Goal: Transaction & Acquisition: Purchase product/service

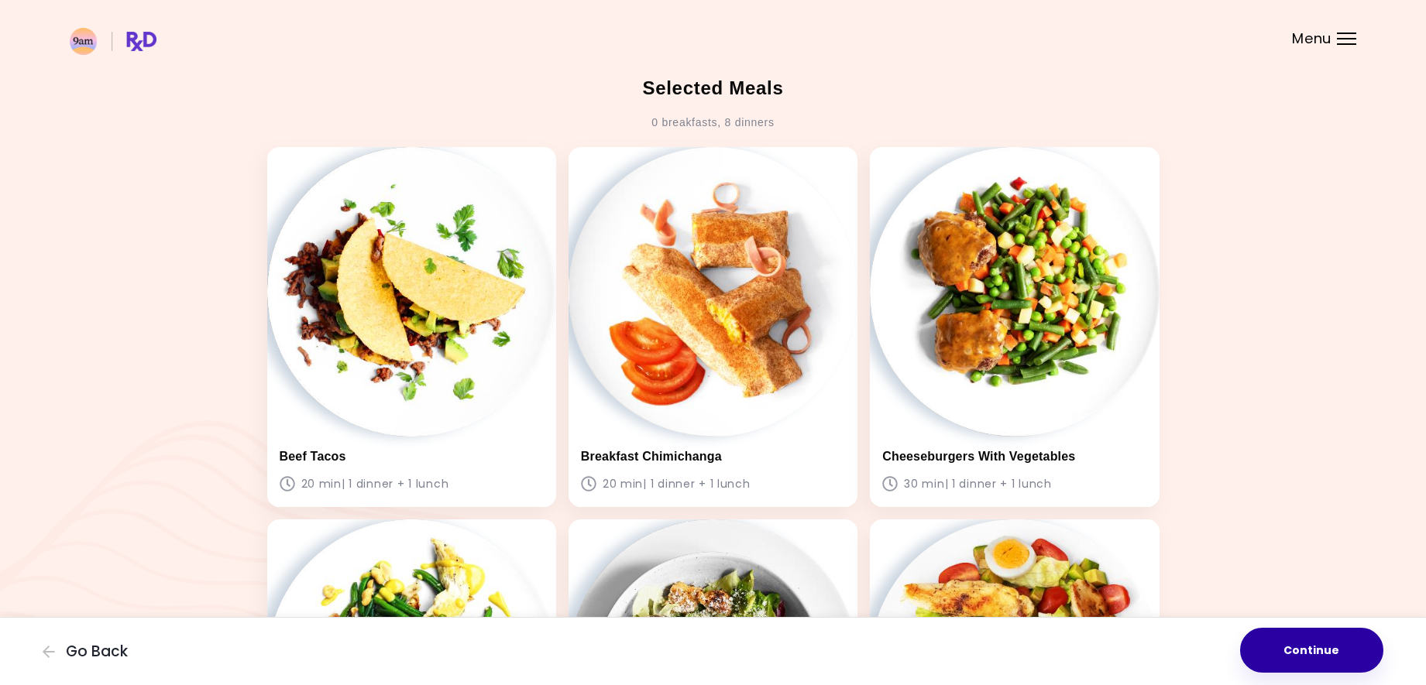
click at [1345, 645] on button "Continue" at bounding box center [1311, 650] width 143 height 45
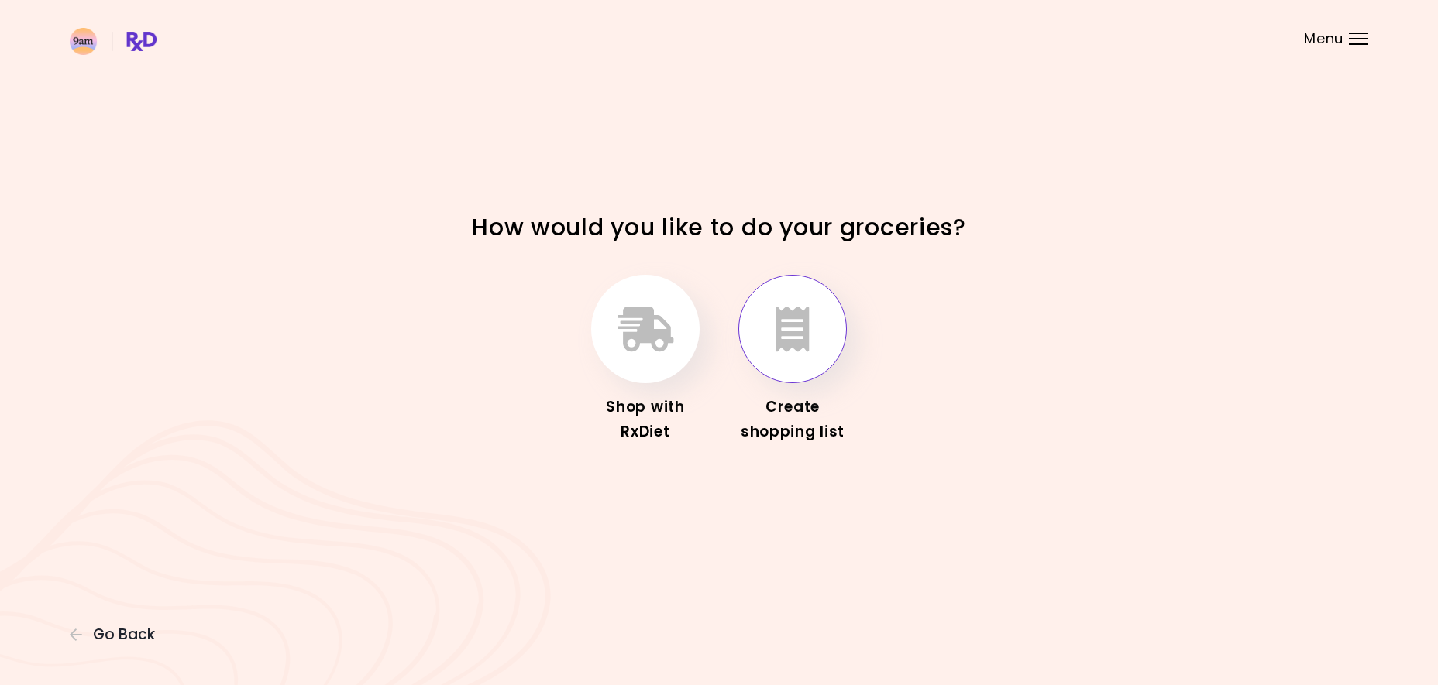
click at [778, 333] on icon "button" at bounding box center [792, 329] width 34 height 45
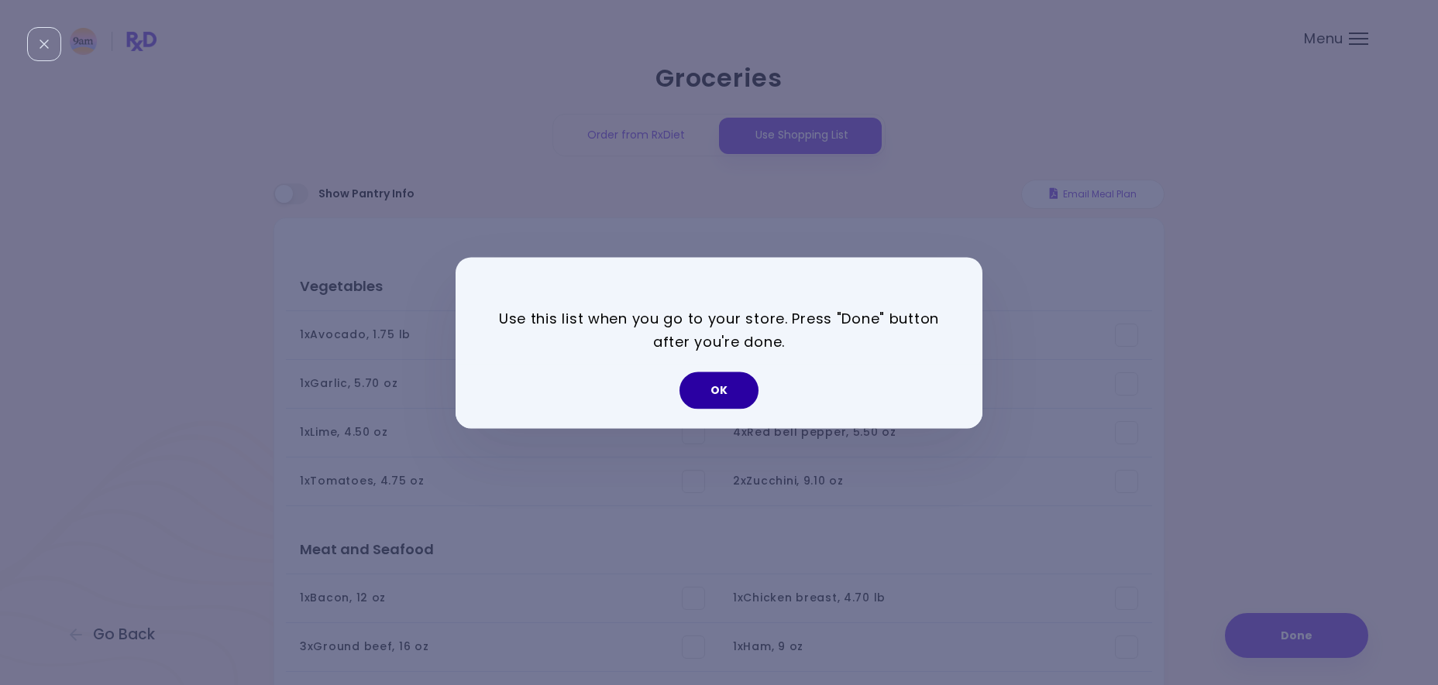
click at [731, 391] on button "OK" at bounding box center [718, 390] width 79 height 37
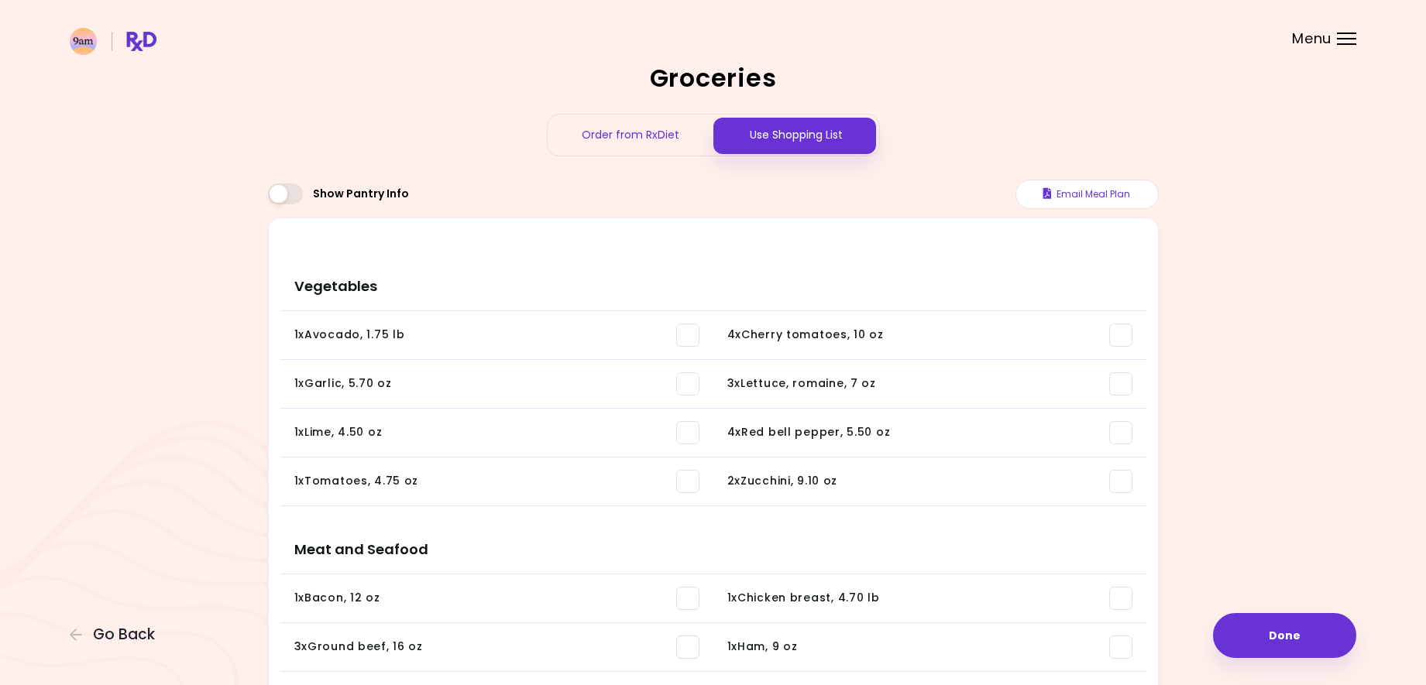
click at [283, 194] on span at bounding box center [285, 194] width 35 height 21
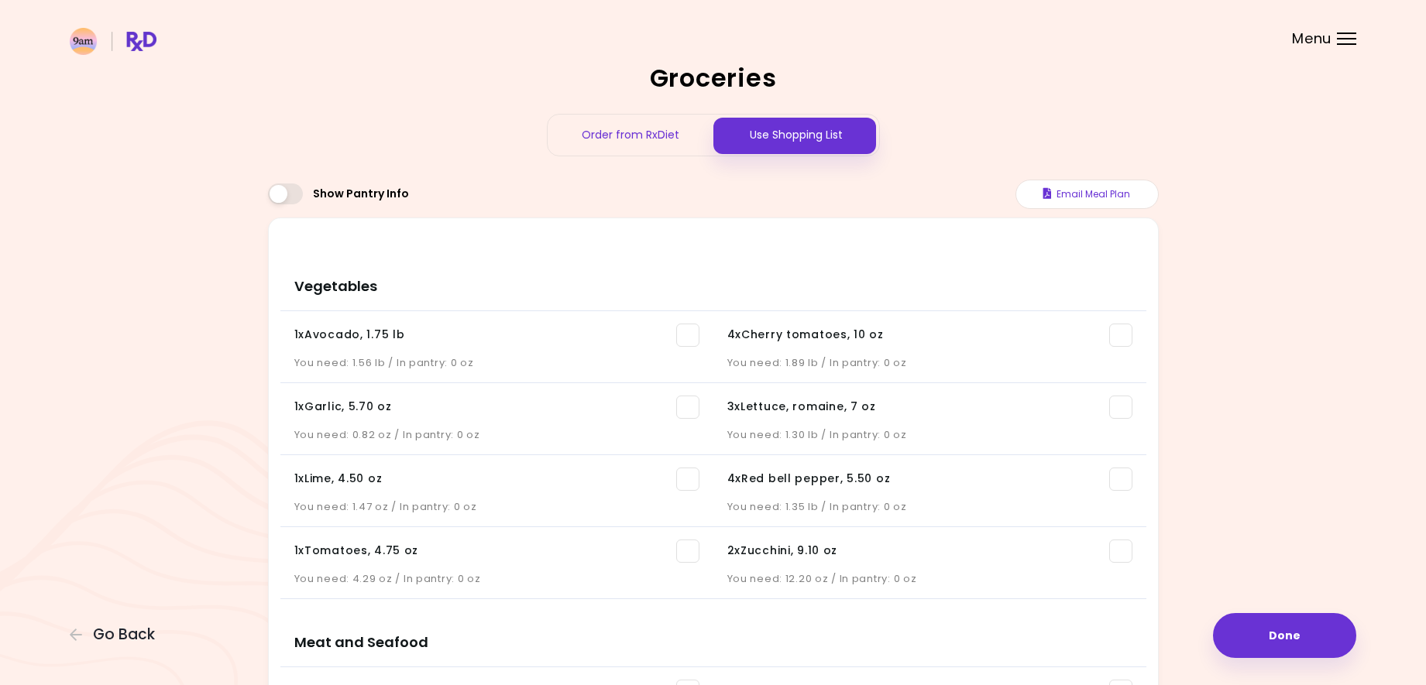
click at [298, 191] on span at bounding box center [285, 194] width 35 height 21
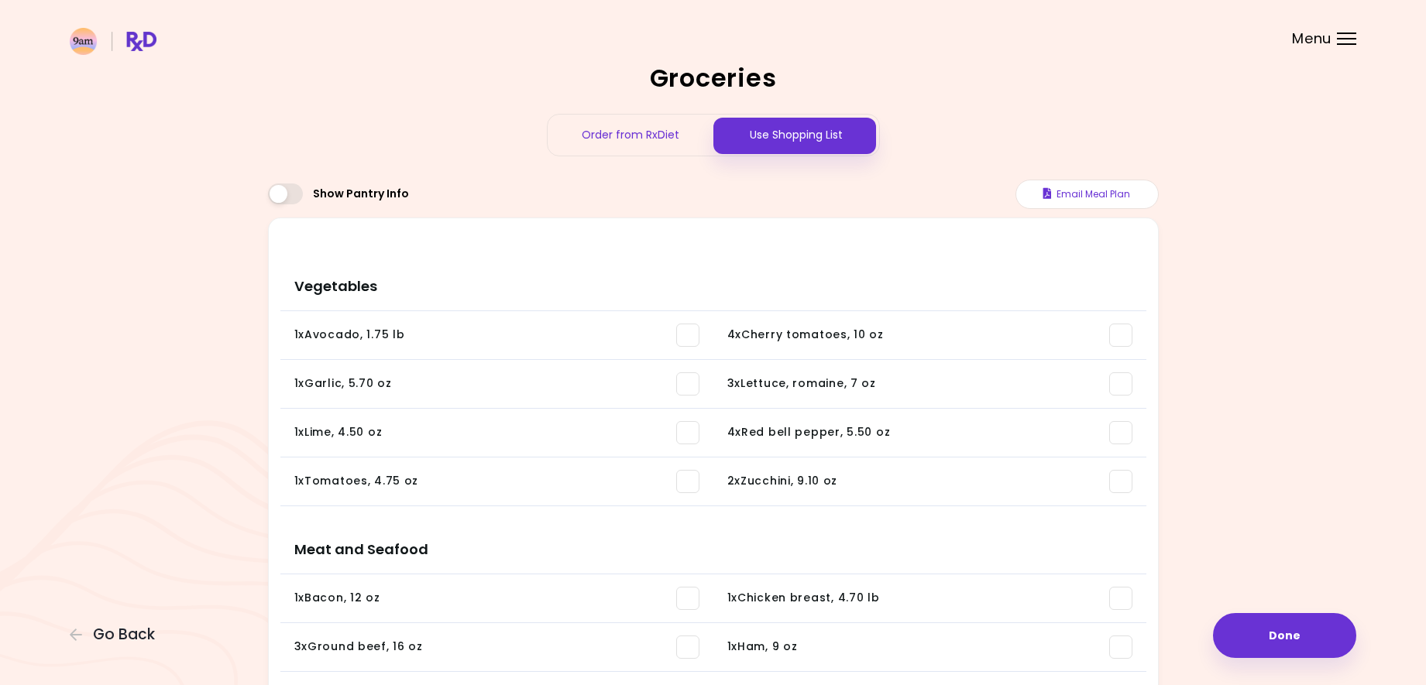
click at [816, 134] on div "Use Shopping List" at bounding box center [796, 135] width 166 height 41
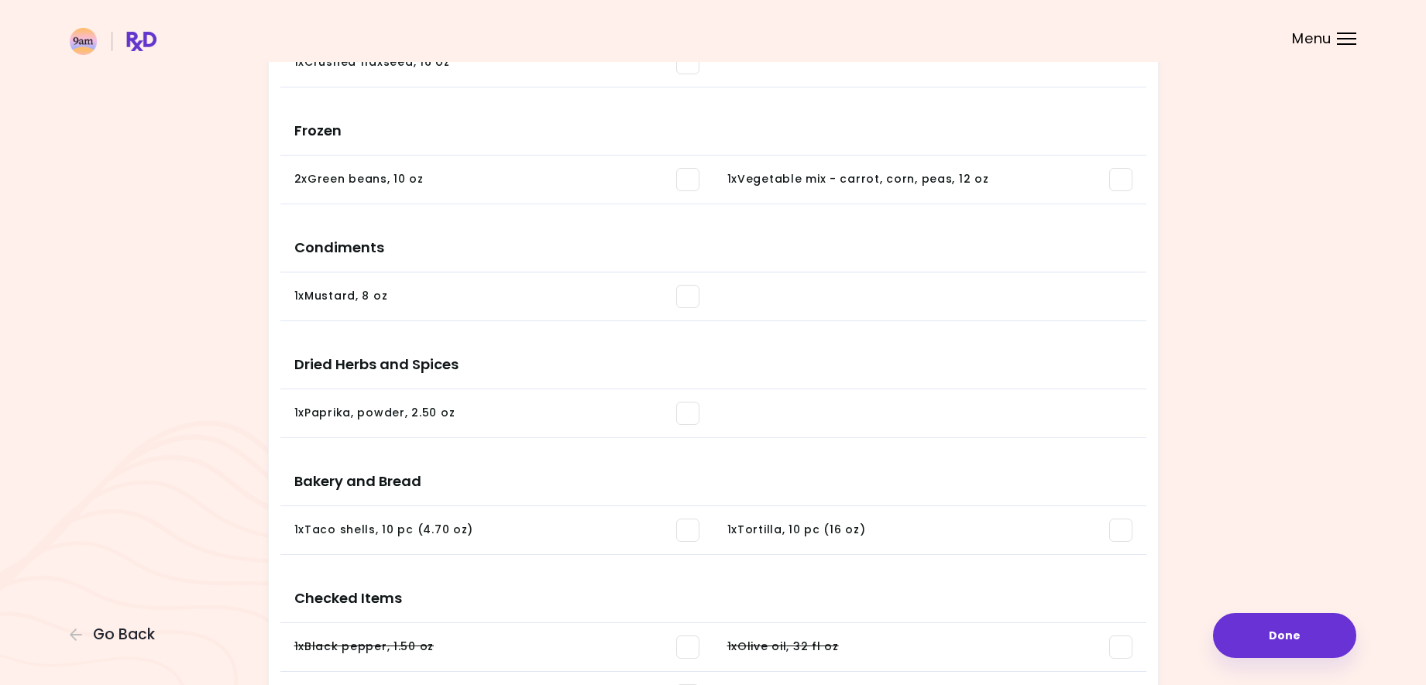
scroll to position [1123, 0]
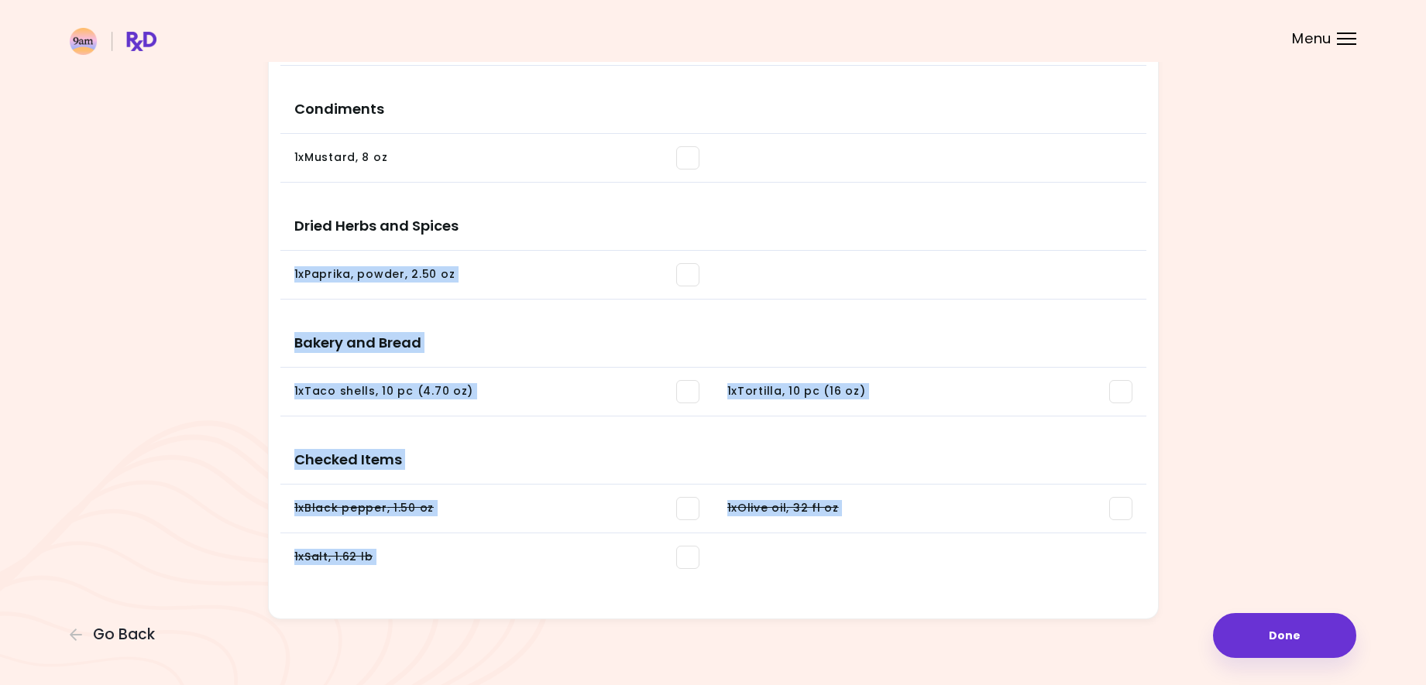
drag, startPoint x: 796, startPoint y: 386, endPoint x: 1077, endPoint y: 675, distance: 402.6
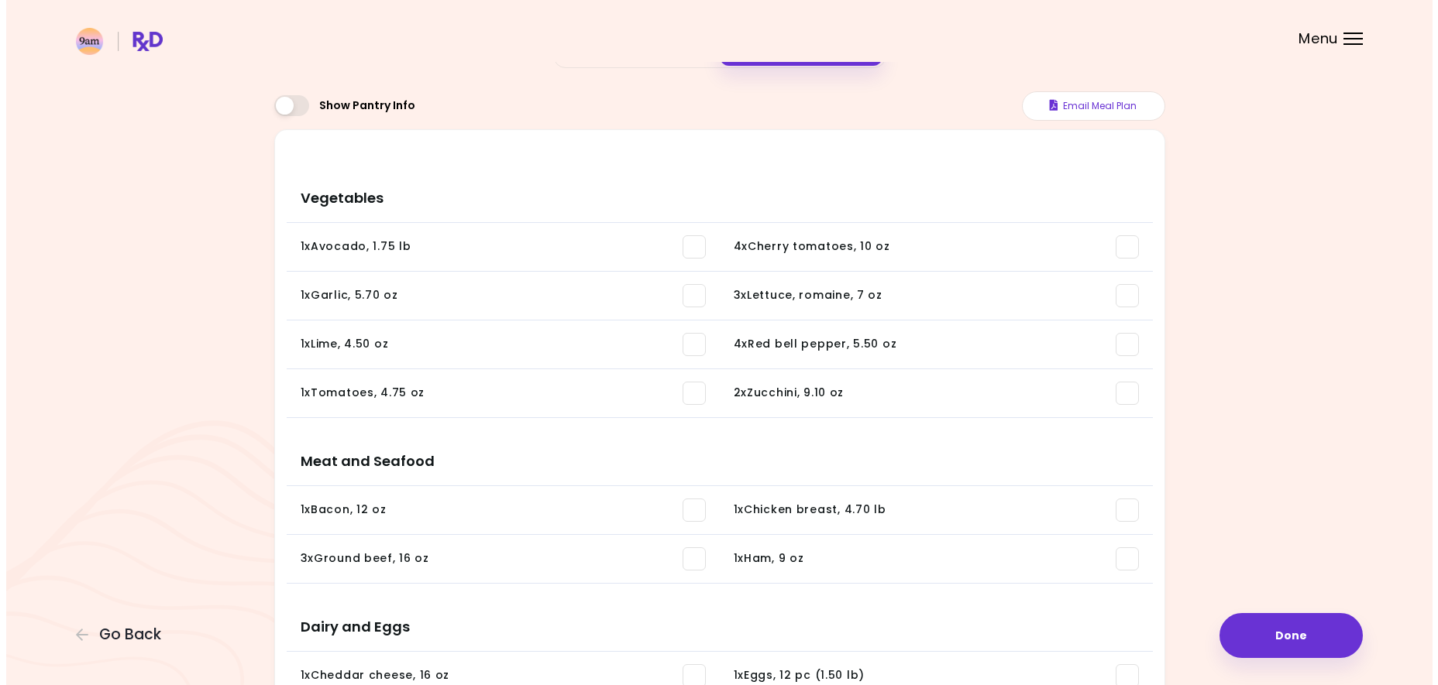
scroll to position [0, 0]
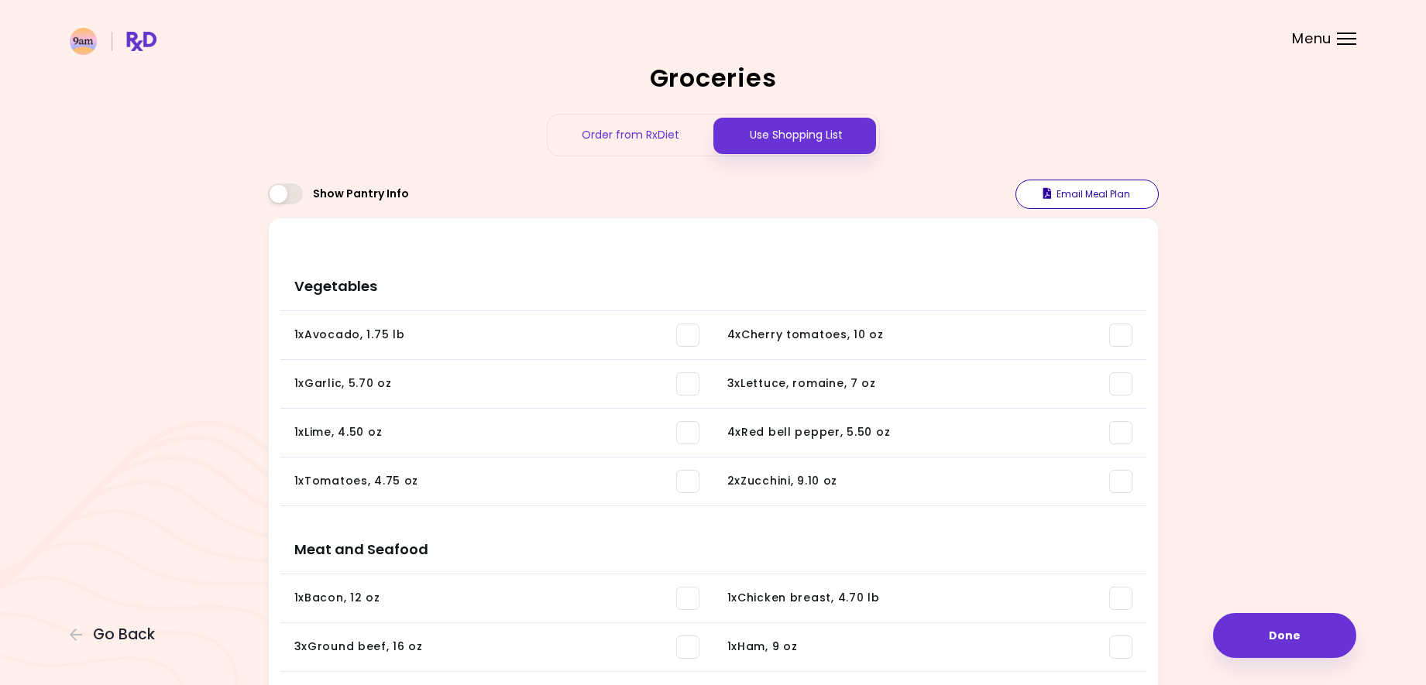
click at [1084, 187] on button "Email Meal Plan" at bounding box center [1086, 194] width 143 height 29
